Goal: Answer question/provide support

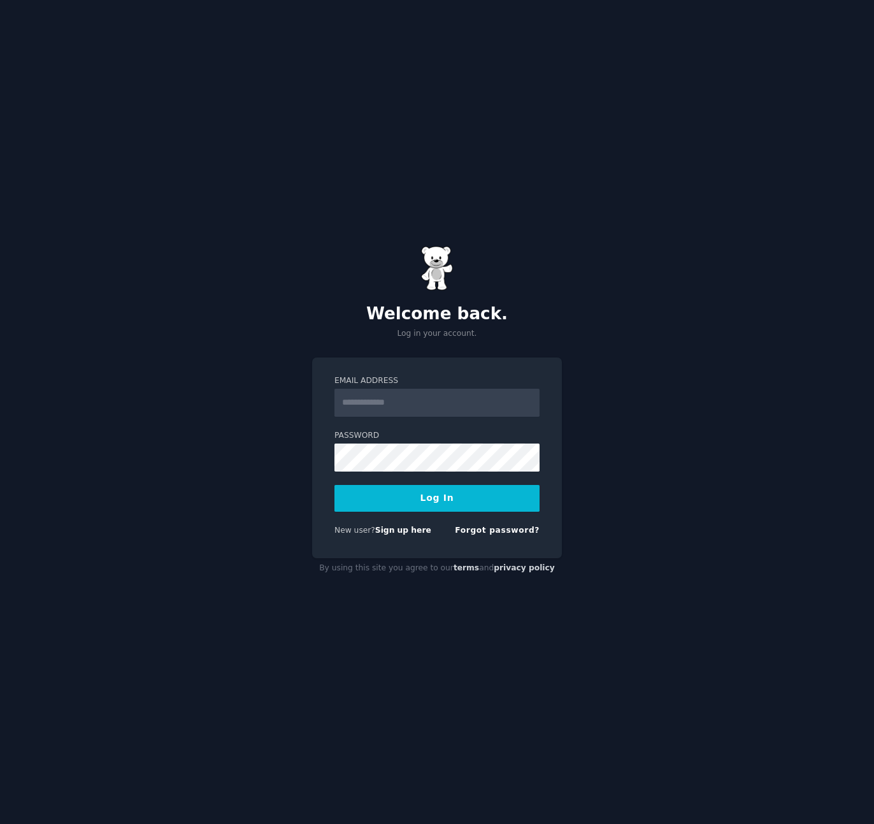
type input "**********"
click at [443, 494] on button "Log In" at bounding box center [436, 498] width 205 height 27
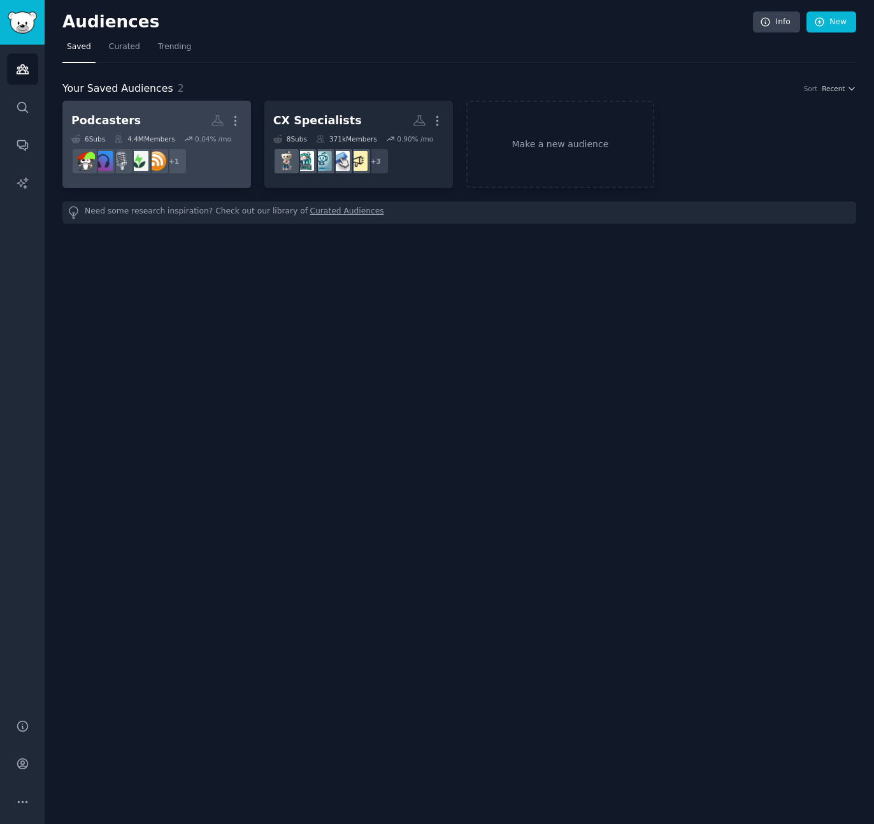
click at [134, 122] on h2 "Podcasters Custom Audience More" at bounding box center [156, 121] width 171 height 22
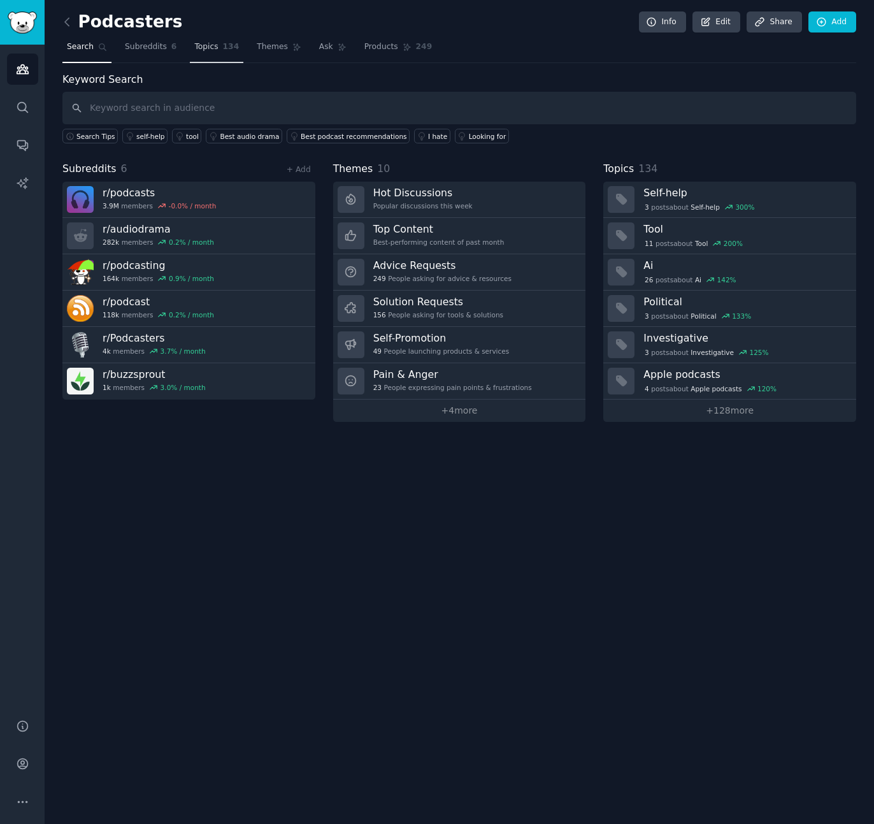
click at [212, 49] on span "Topics" at bounding box center [206, 46] width 24 height 11
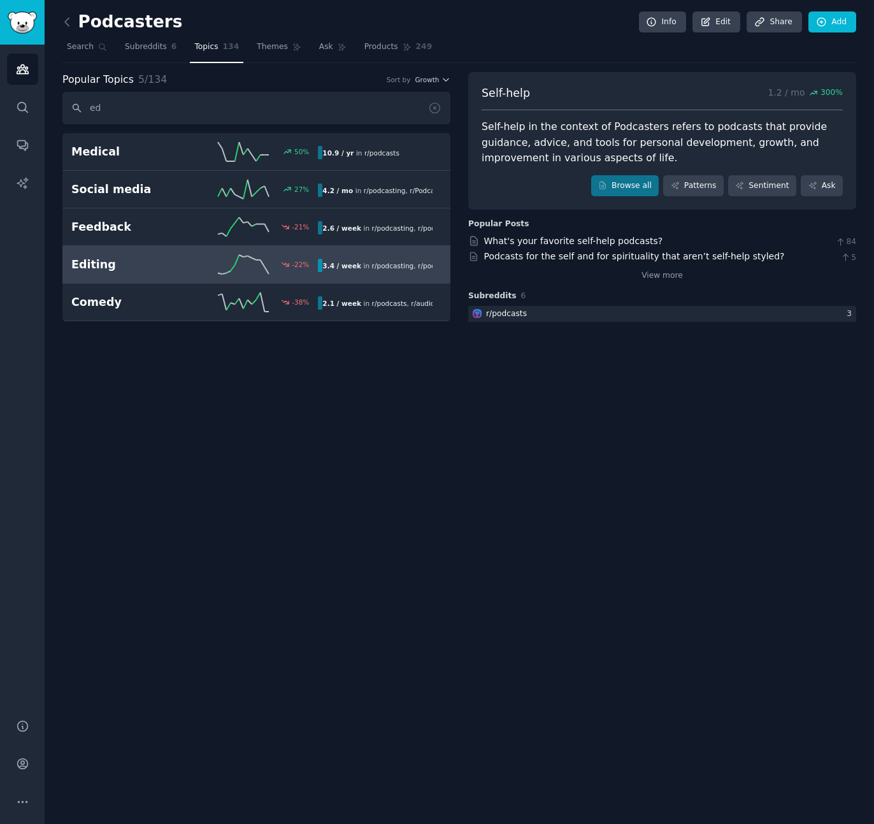
type input "ed"
click at [161, 272] on div "Editing -22 % 3.4 / week in r/ podcasting , r/ podcast , and 1 other" at bounding box center [256, 264] width 370 height 19
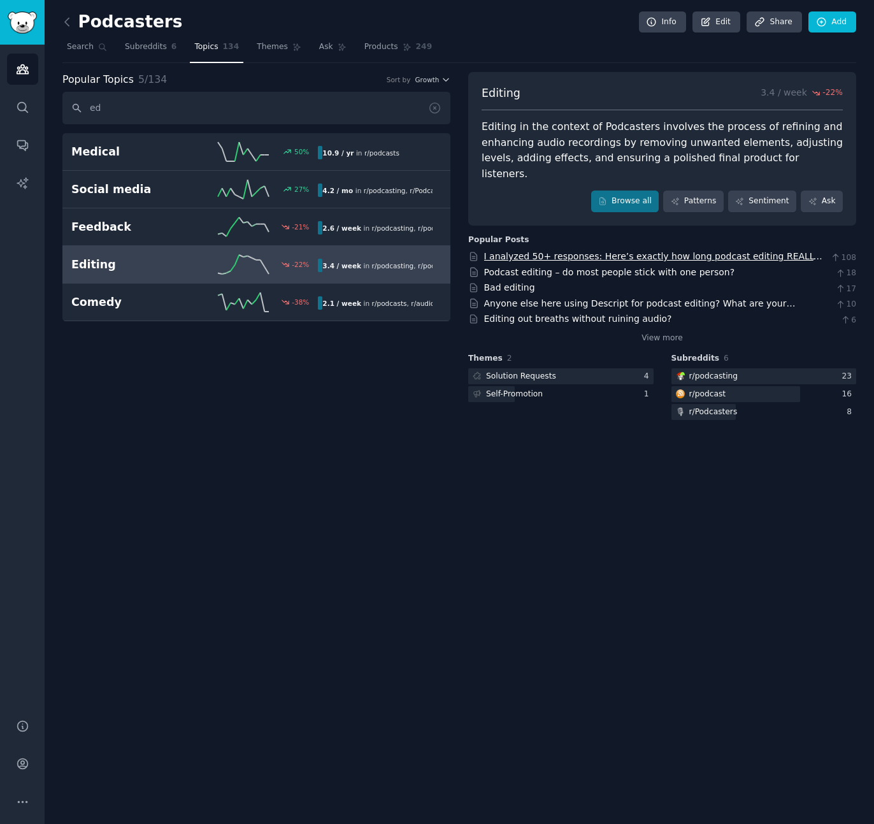
click at [766, 251] on link "I analyzed 50+ responses: Here’s exactly how long podcast editing REALLY takes …" at bounding box center [653, 263] width 338 height 24
click at [438, 110] on icon at bounding box center [434, 107] width 13 height 13
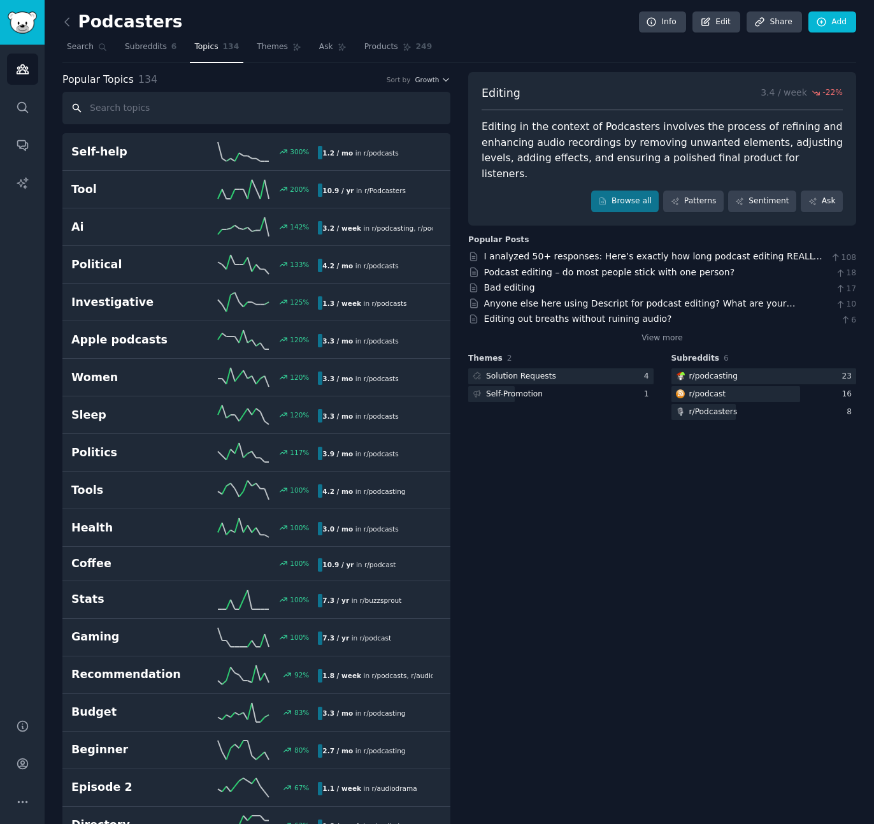
click at [173, 108] on input "text" at bounding box center [256, 108] width 388 height 32
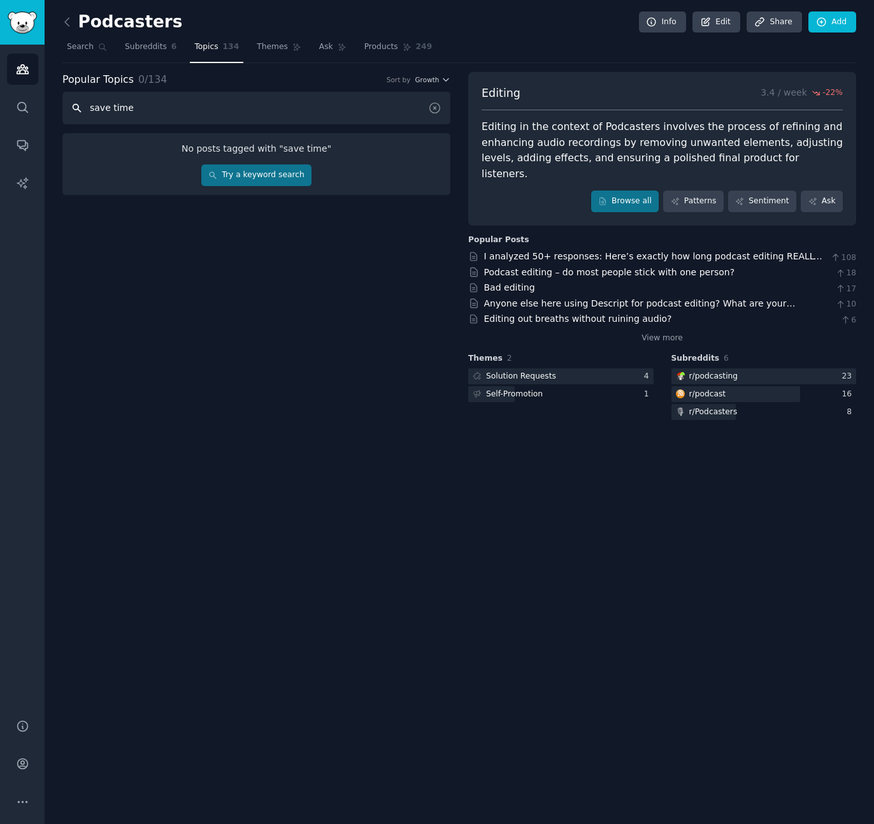
type input "save time"
click at [233, 166] on link "Try a keyword search" at bounding box center [256, 175] width 110 height 22
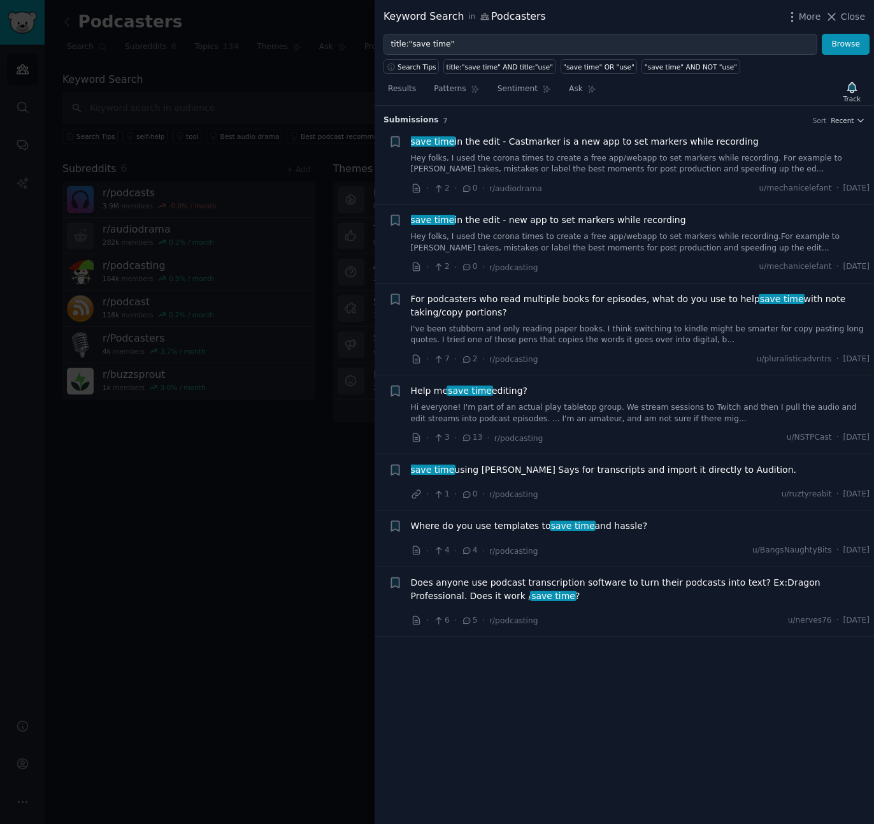
click at [511, 391] on span "Help me save time editing?" at bounding box center [469, 390] width 117 height 13
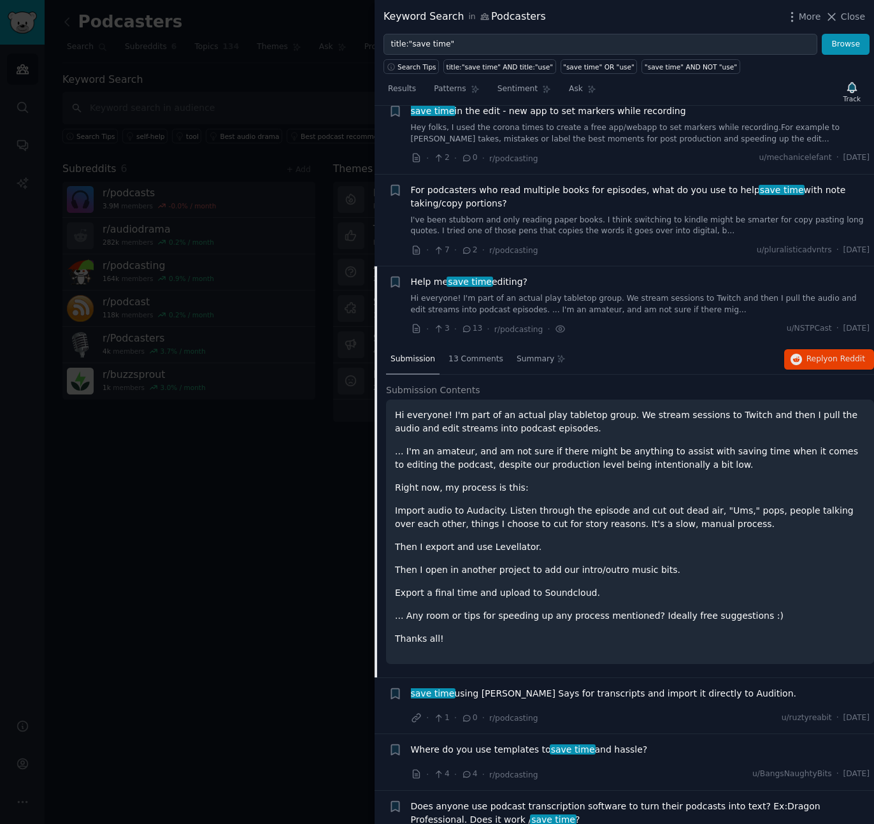
scroll to position [145, 0]
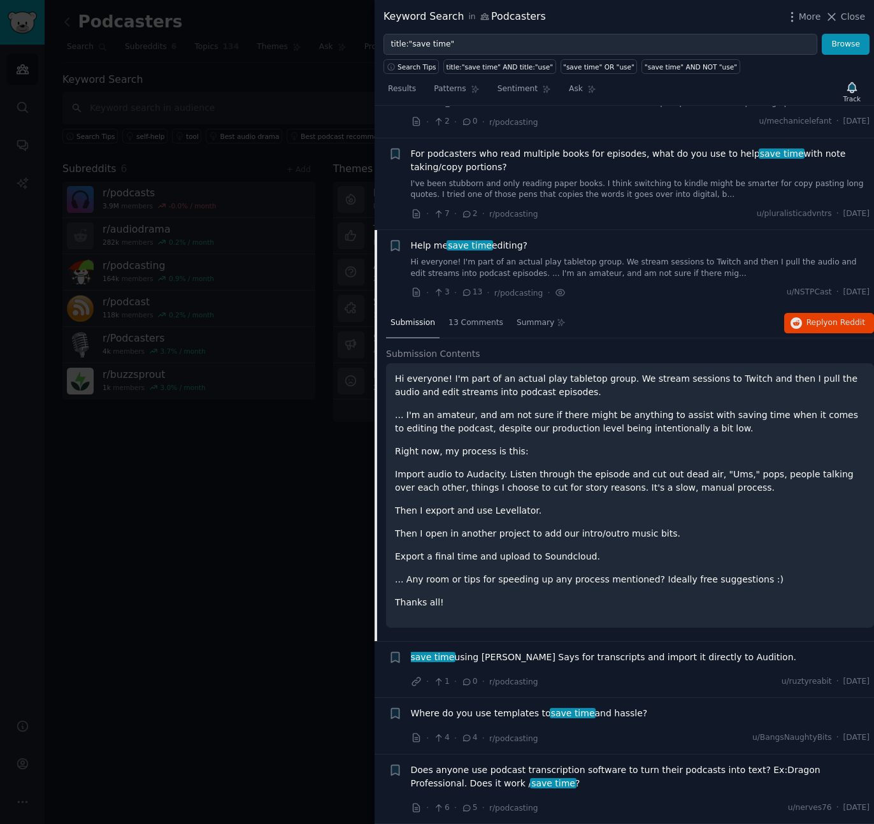
click at [470, 247] on span "save time" at bounding box center [470, 245] width 46 height 10
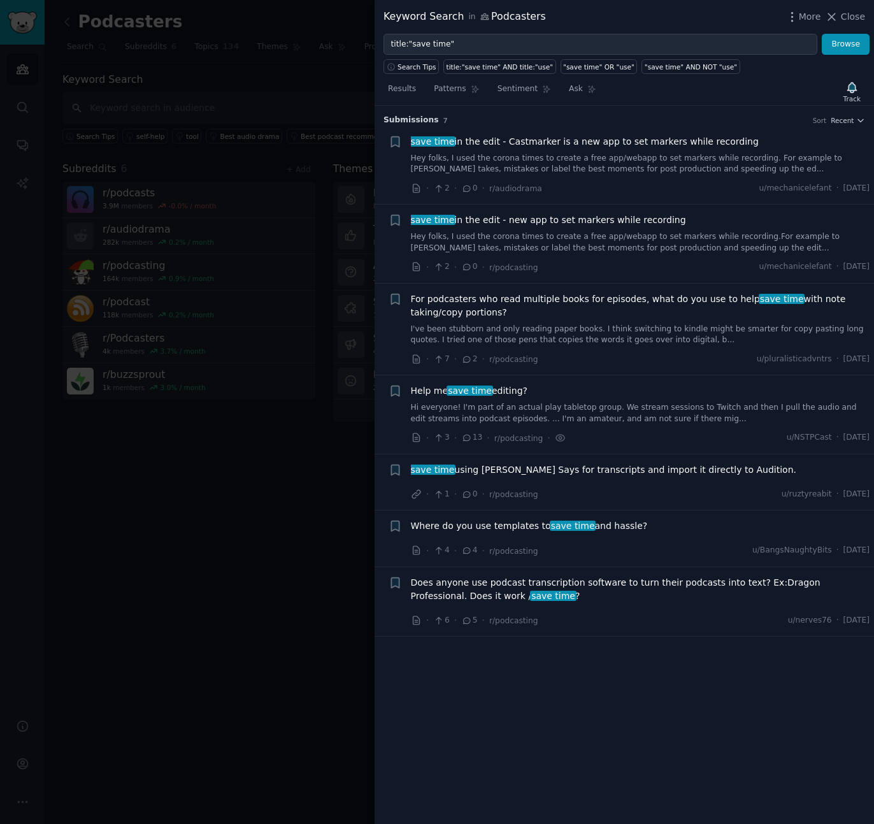
click at [479, 398] on div "Help me save time editing? Hi everyone! I'm part of an actual play tabletop gro…" at bounding box center [640, 404] width 459 height 40
click at [482, 392] on span "save time" at bounding box center [470, 390] width 46 height 10
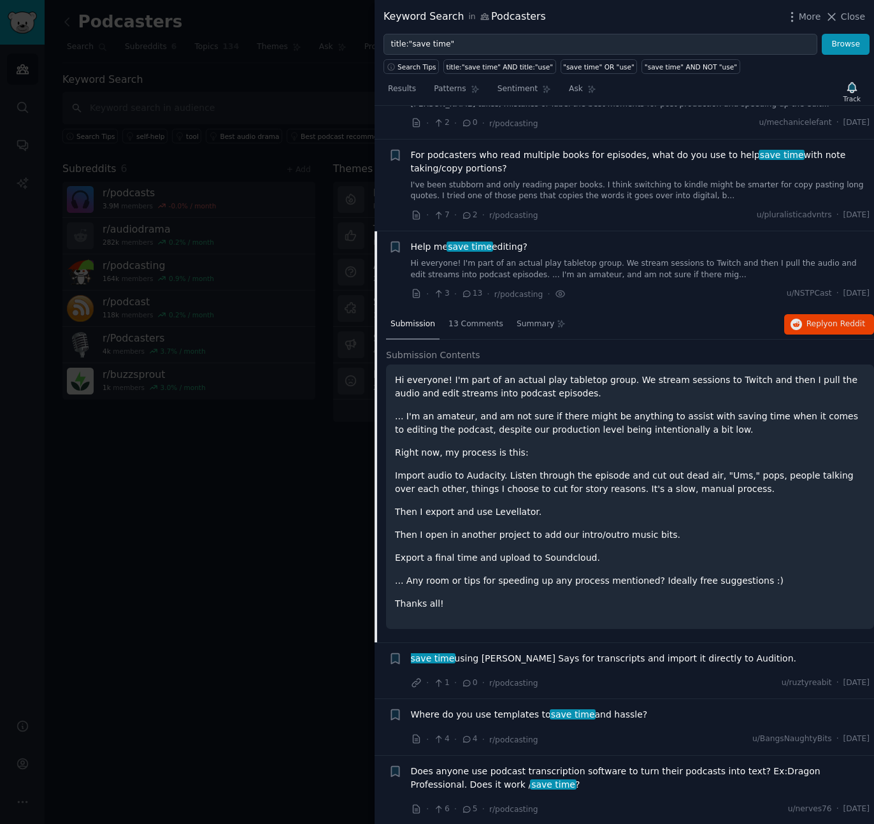
scroll to position [145, 0]
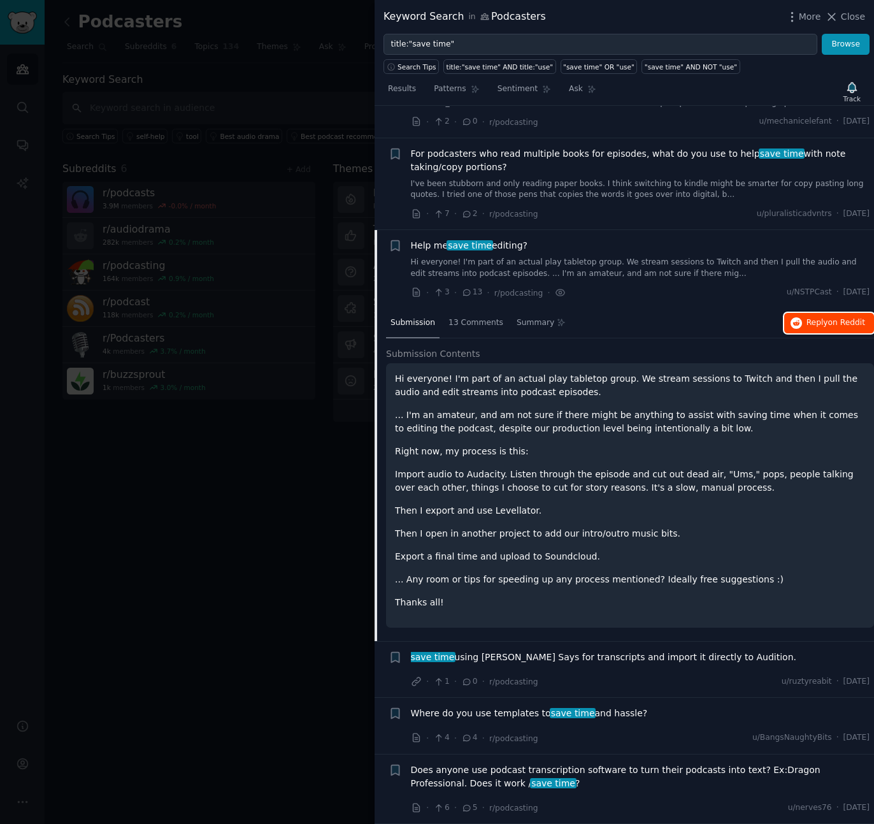
click at [824, 315] on button "Reply on Reddit" at bounding box center [829, 323] width 90 height 20
